Goal: Information Seeking & Learning: Learn about a topic

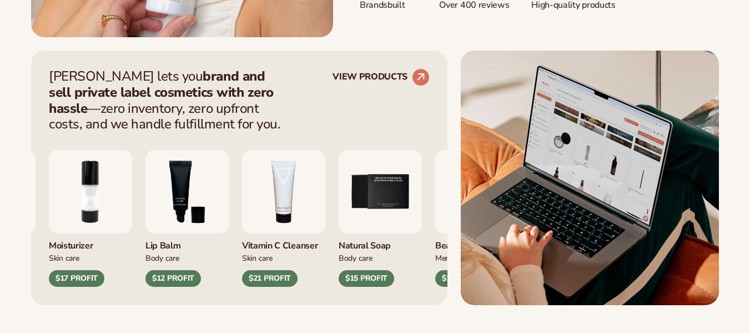
scroll to position [413, 0]
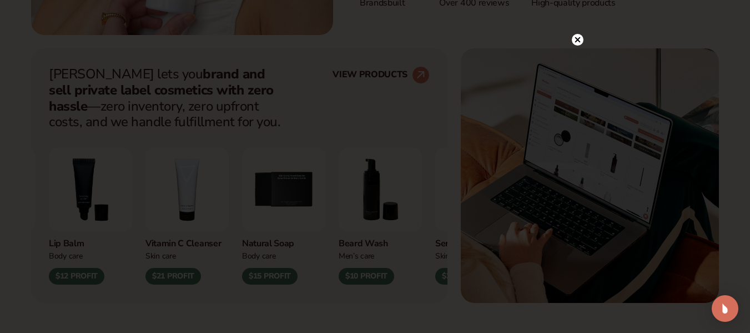
click at [575, 41] on circle at bounding box center [578, 40] width 12 height 12
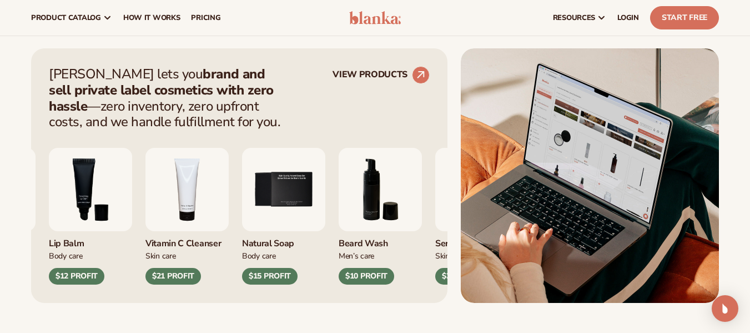
scroll to position [0, 0]
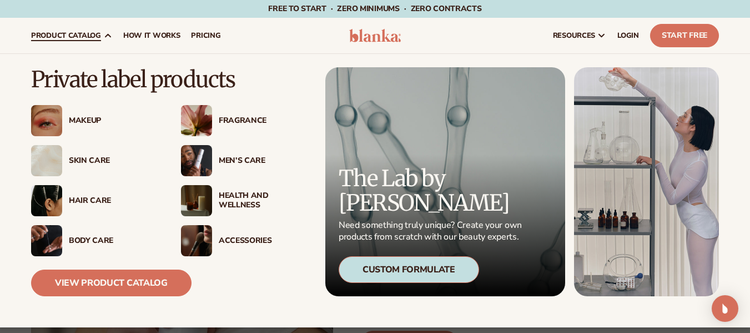
click at [90, 160] on div "Skin Care" at bounding box center [114, 160] width 90 height 9
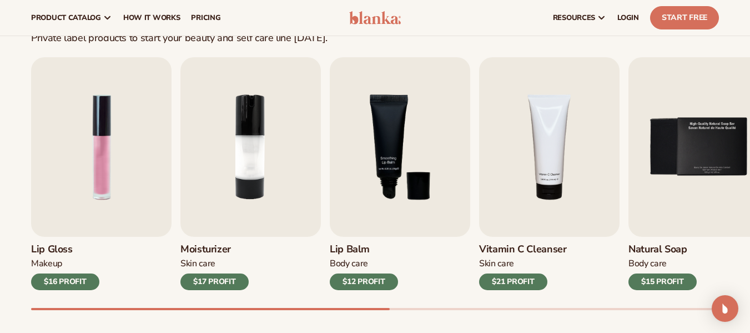
scroll to position [331, 0]
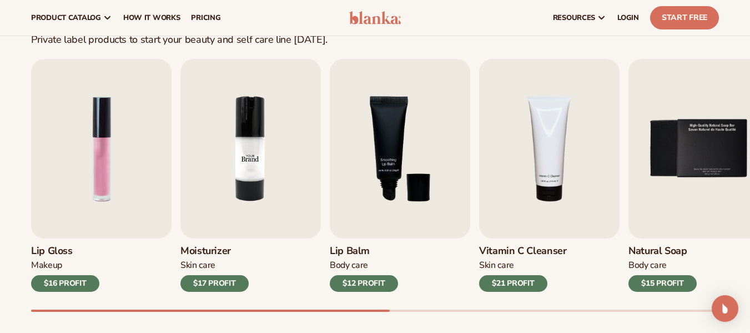
click at [240, 185] on img "2 / 9" at bounding box center [250, 148] width 140 height 179
click at [247, 114] on img "2 / 9" at bounding box center [250, 148] width 140 height 179
